Goal: Obtain resource: Download file/media

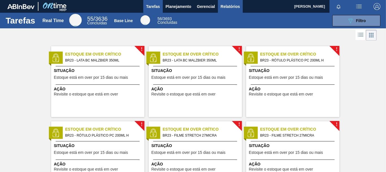
click at [234, 8] on span "Relatórios" at bounding box center [230, 6] width 19 height 7
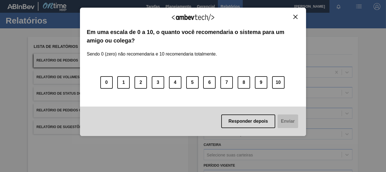
click at [299, 15] on button "Close" at bounding box center [296, 16] width 8 height 5
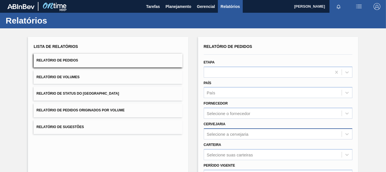
click at [231, 139] on div "Selecione a cervejaria" at bounding box center [278, 133] width 149 height 11
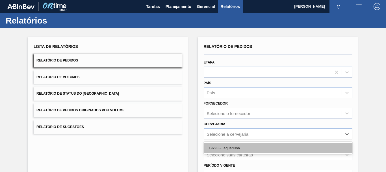
click at [224, 146] on div "BR23 - Jaguariúna" at bounding box center [278, 148] width 149 height 10
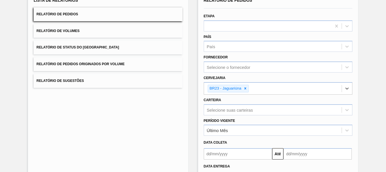
scroll to position [92, 0]
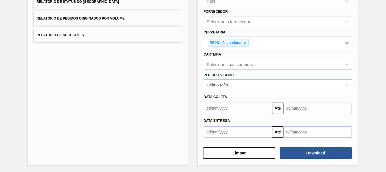
click at [233, 133] on input "text" at bounding box center [238, 131] width 68 height 11
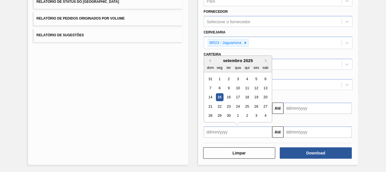
click at [219, 95] on div "15" at bounding box center [220, 97] width 8 height 8
type input "[DATE]"
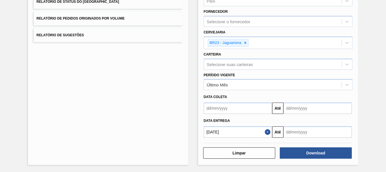
click at [317, 131] on input "text" at bounding box center [318, 131] width 68 height 11
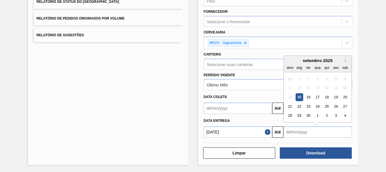
click at [344, 60] on div "setembro 2025" at bounding box center [318, 60] width 68 height 5
click at [345, 60] on button "Next Month" at bounding box center [347, 61] width 4 height 4
click at [315, 98] on div "15" at bounding box center [318, 97] width 8 height 8
type input "[DATE]"
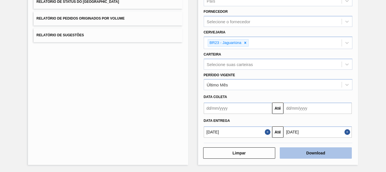
click at [304, 156] on button "Download" at bounding box center [316, 152] width 72 height 11
